Goal: Information Seeking & Learning: Learn about a topic

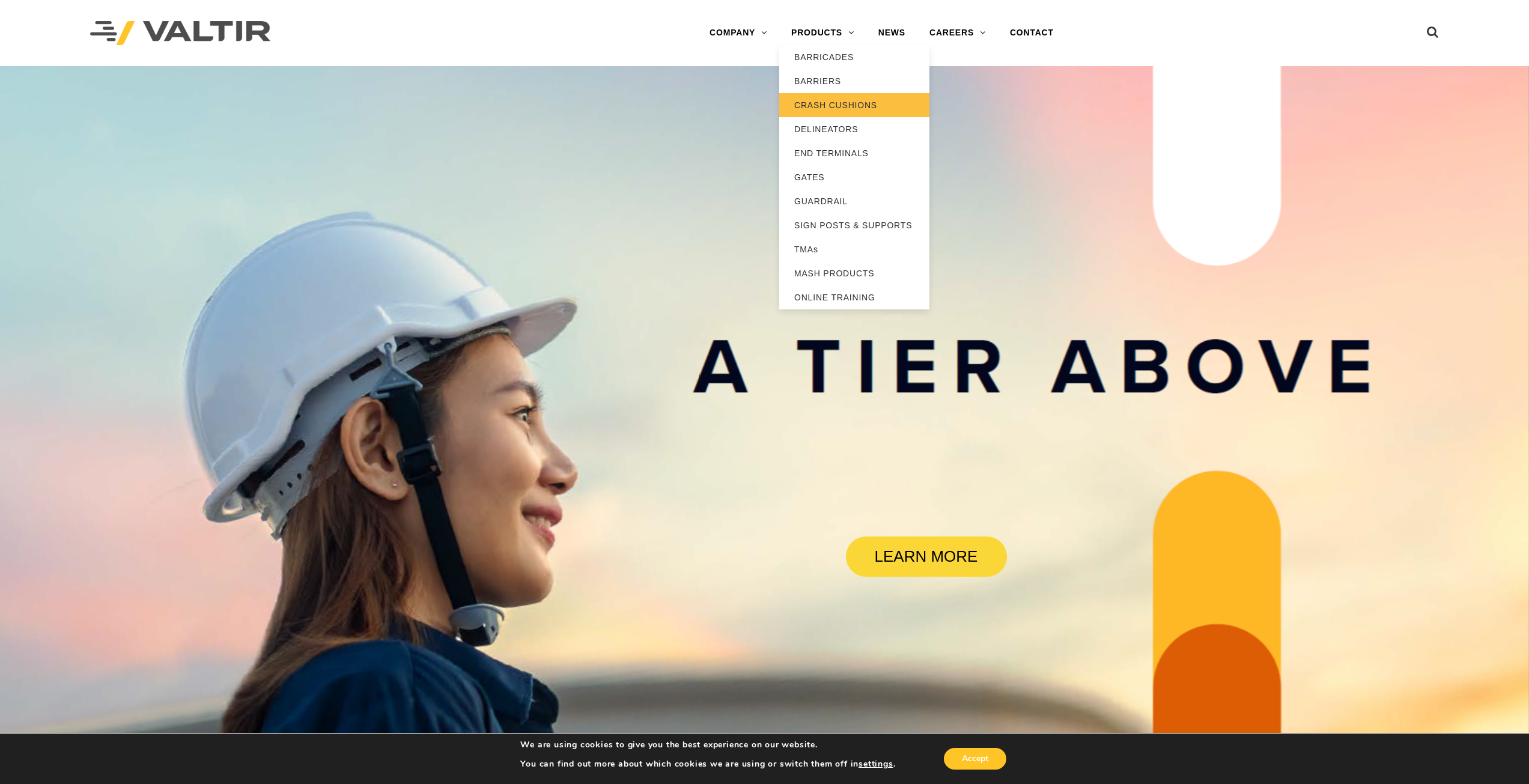
click at [855, 110] on link "CRASH CUSHIONS" at bounding box center [854, 105] width 150 height 24
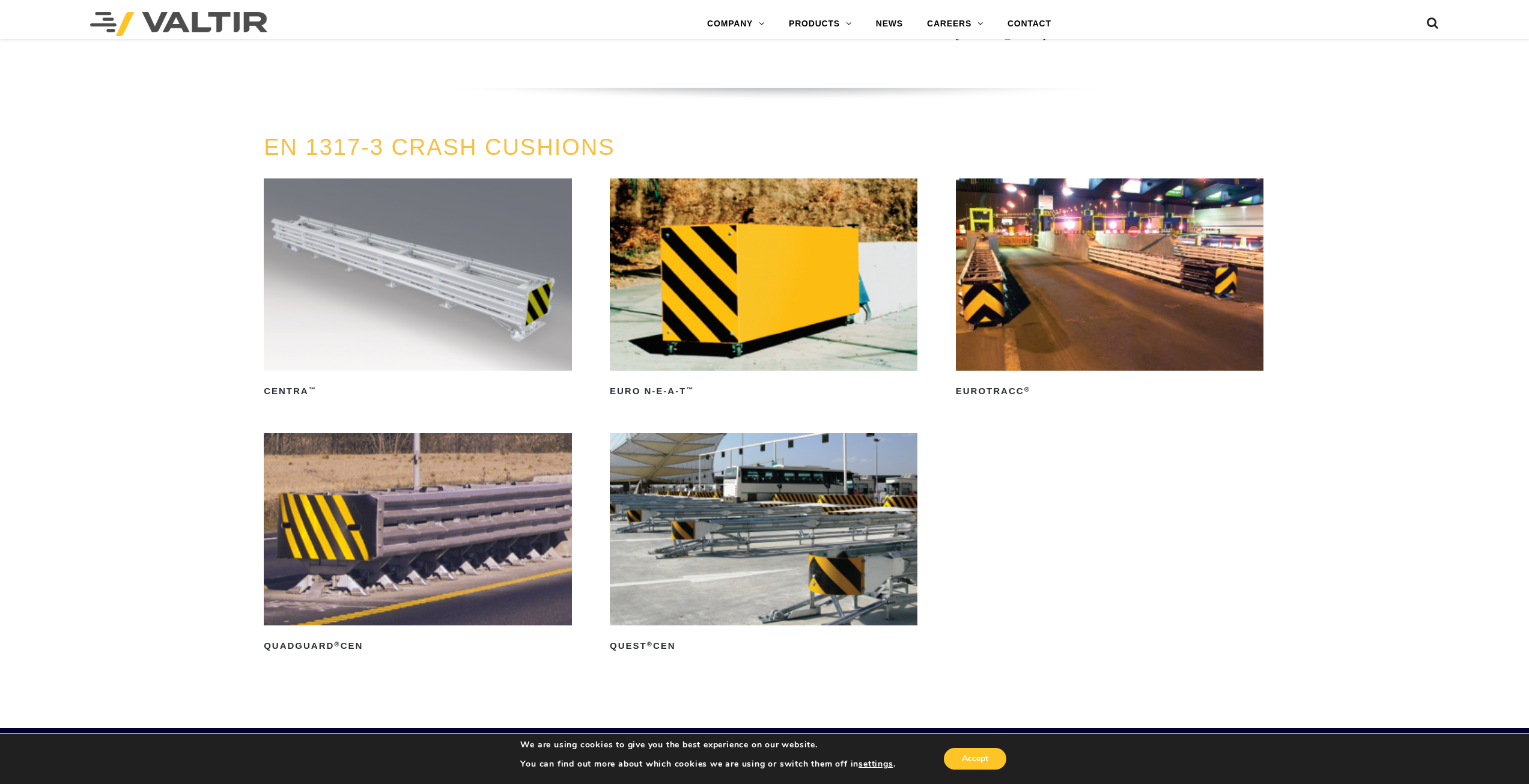
scroll to position [4636, 0]
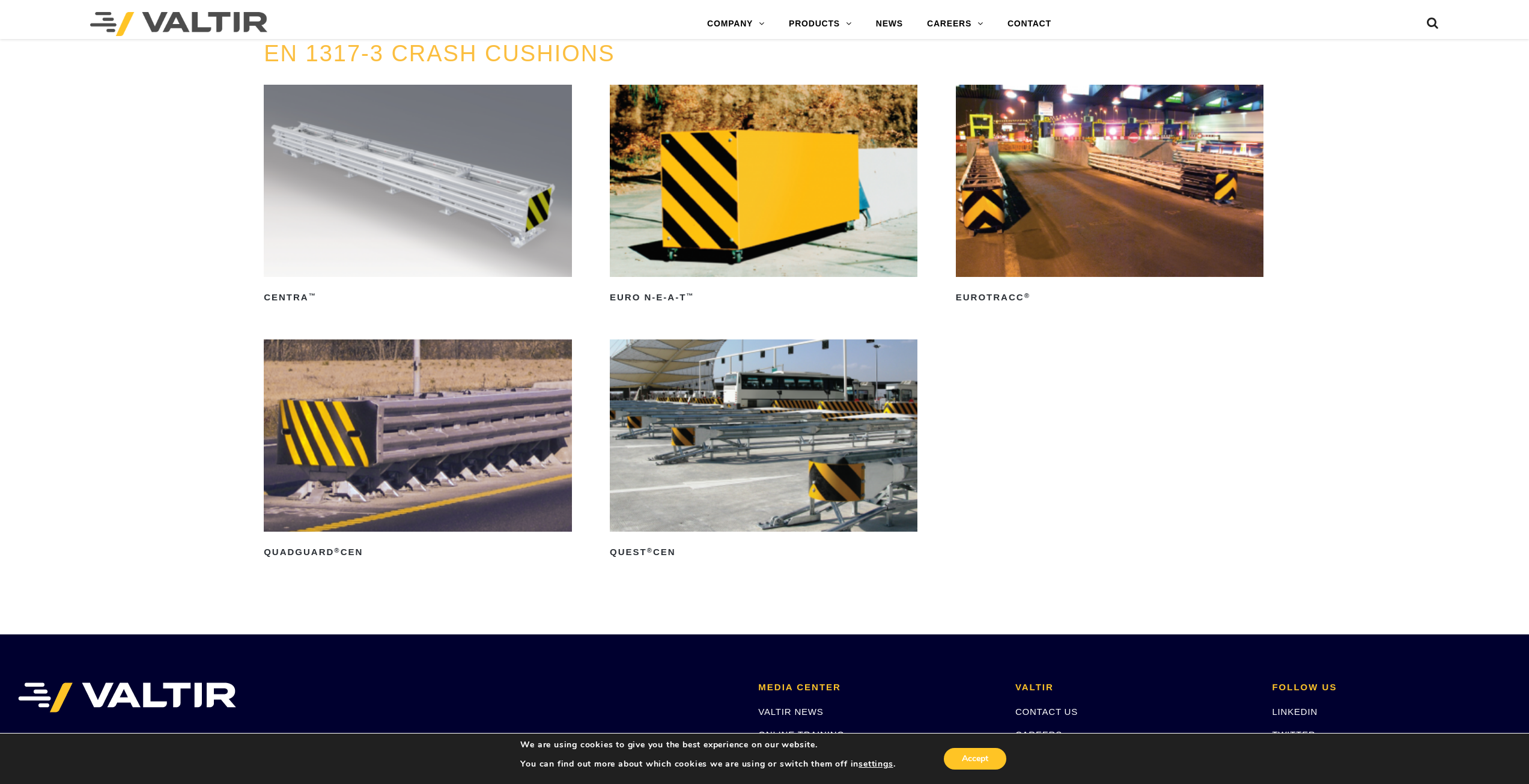
click at [439, 486] on img at bounding box center [417, 435] width 307 height 192
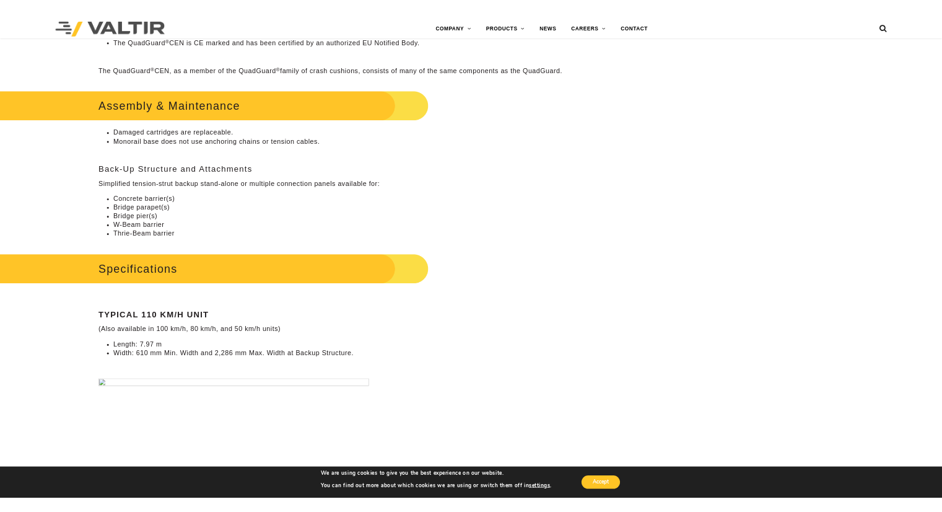
scroll to position [867, 0]
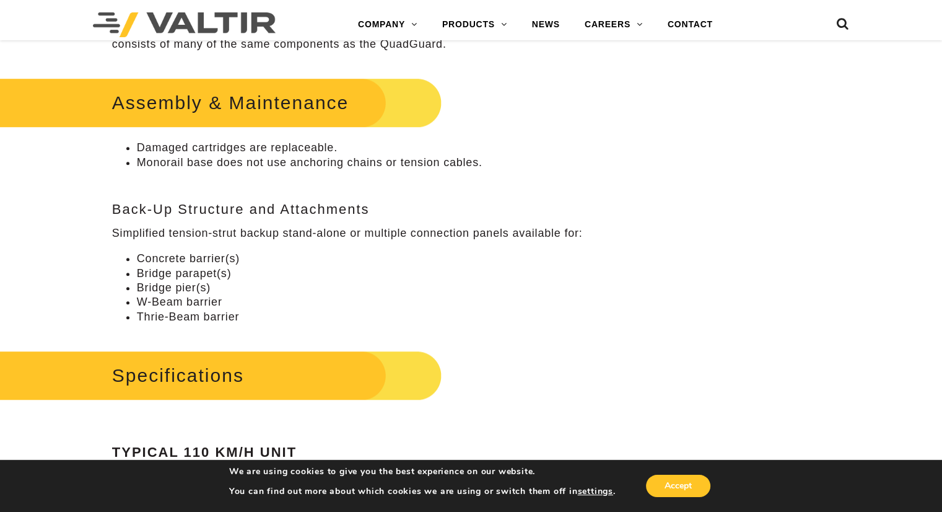
click at [248, 299] on li "W-Beam barrier" at bounding box center [366, 302] width 458 height 14
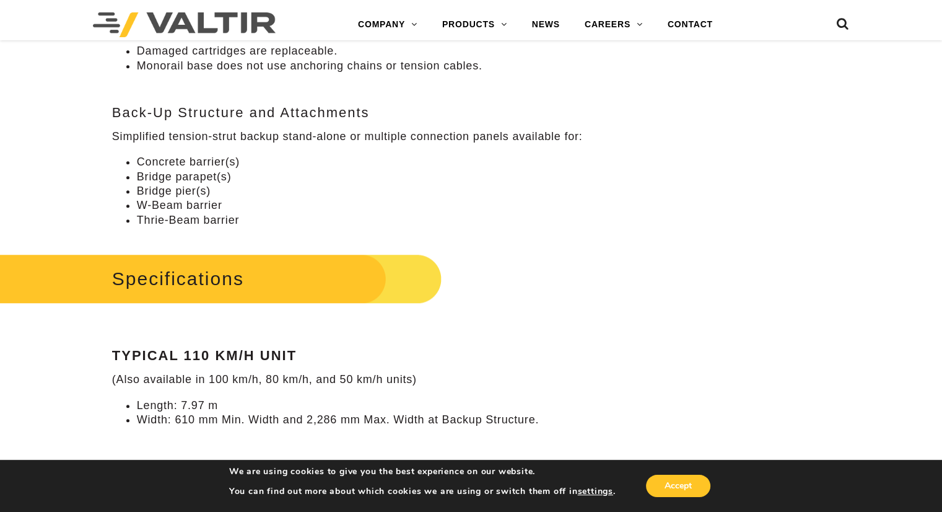
scroll to position [888, 0]
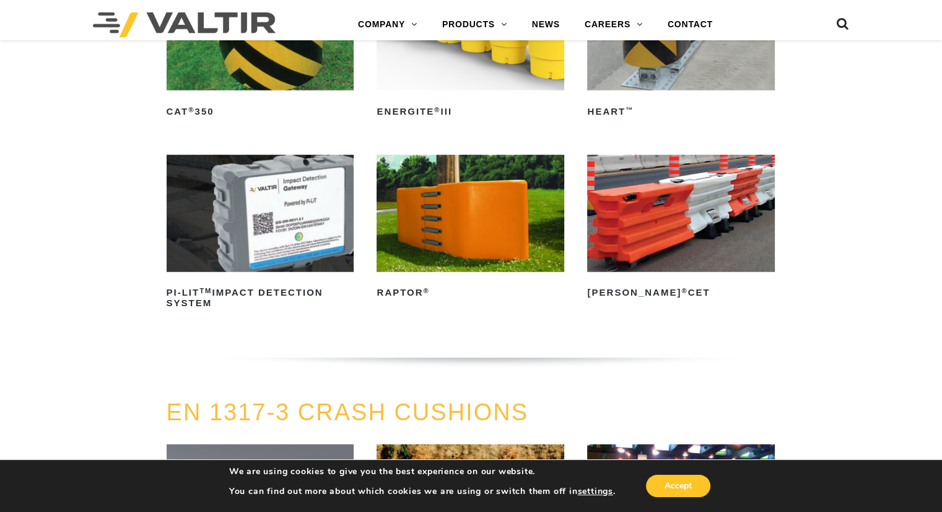
scroll to position [3183, 0]
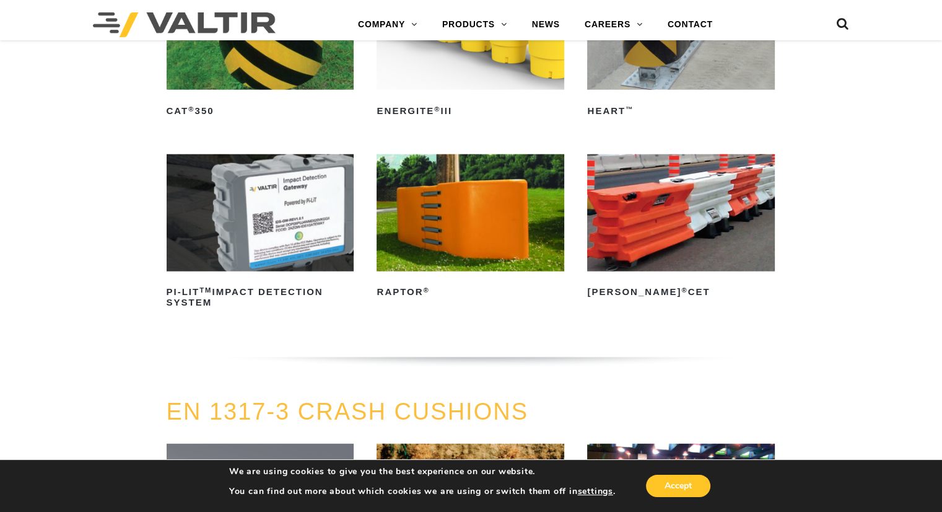
click at [243, 229] on img at bounding box center [261, 212] width 188 height 117
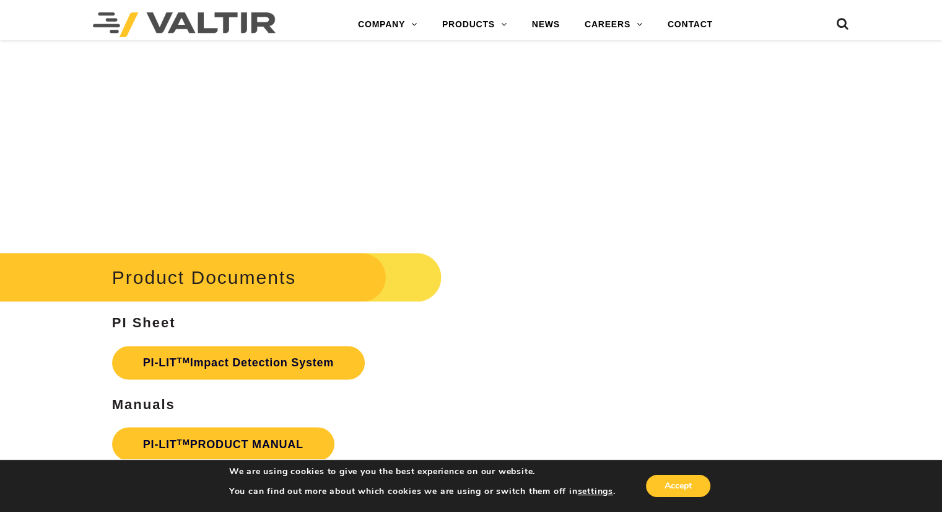
scroll to position [1952, 0]
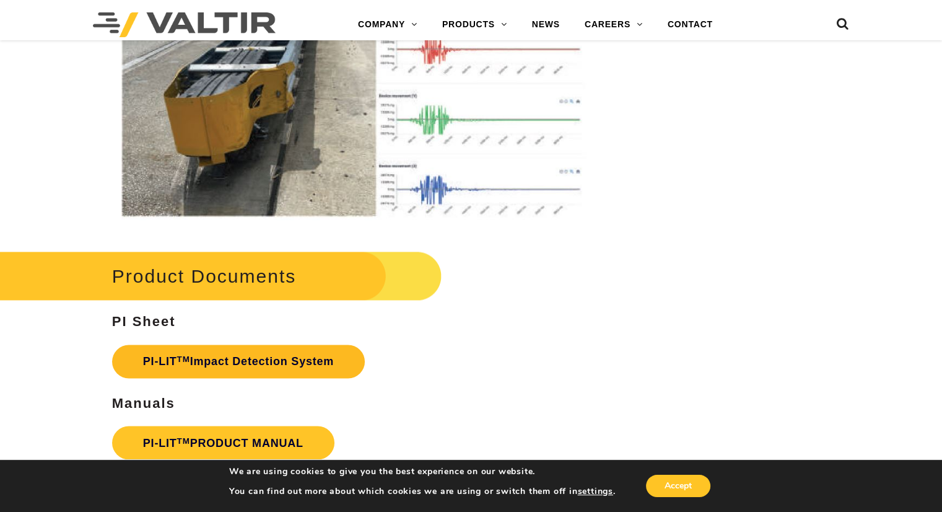
click at [217, 356] on link "PI-LIT TM Impact Detection System" at bounding box center [238, 360] width 253 height 33
